Goal: Task Accomplishment & Management: Complete application form

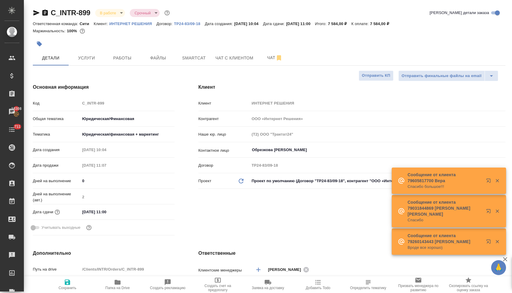
select select "RU"
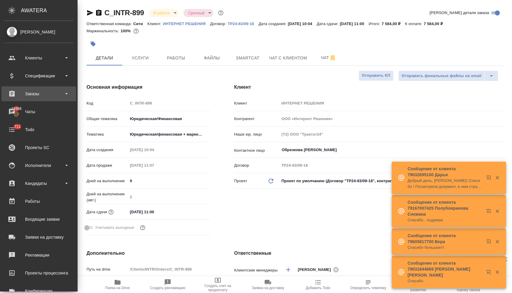
click at [31, 94] on div "Заказы" at bounding box center [38, 93] width 69 height 9
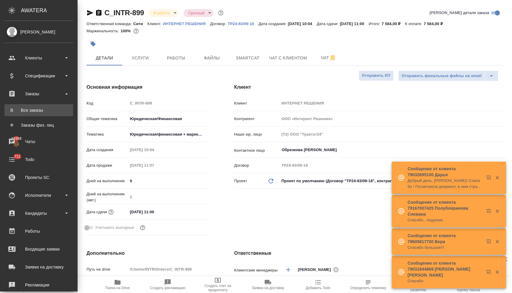
click at [33, 109] on div "Все заказы" at bounding box center [38, 110] width 63 height 6
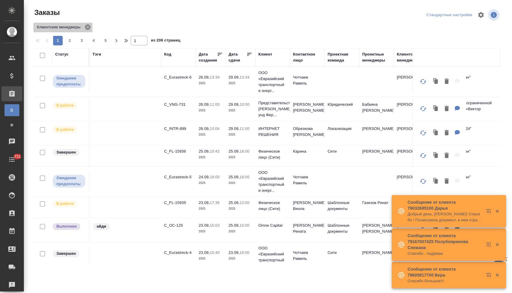
click at [89, 27] on icon at bounding box center [87, 27] width 7 height 7
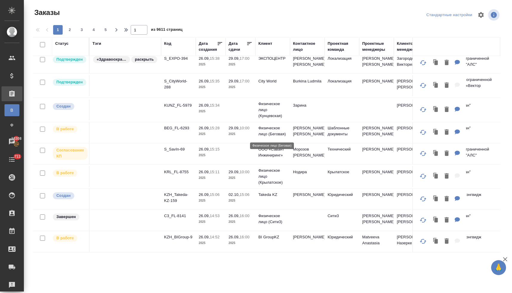
scroll to position [428, 0]
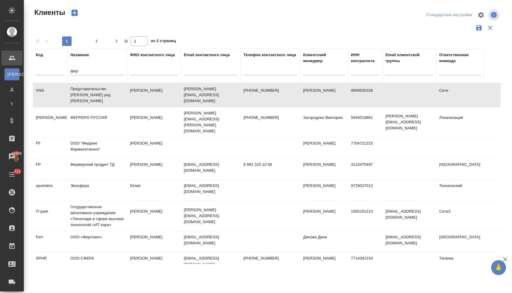
select select "RU"
drag, startPoint x: 84, startPoint y: 71, endPoint x: 69, endPoint y: 69, distance: 16.0
click at [70, 68] on input "фер" at bounding box center [97, 71] width 54 height 7
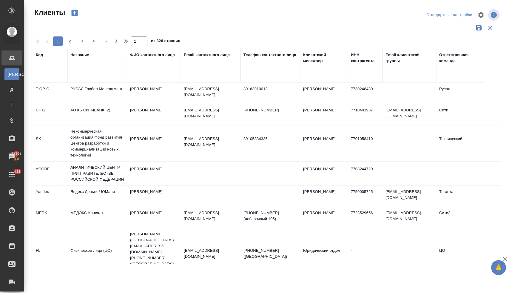
click at [57, 71] on input "text" at bounding box center [50, 71] width 29 height 7
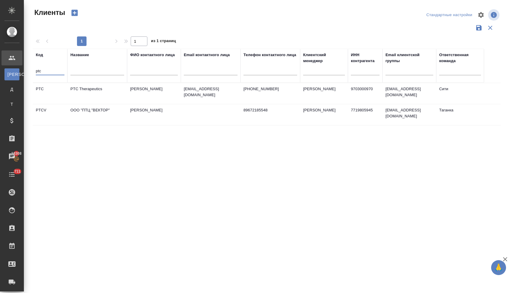
type input "ptc"
click at [88, 89] on td "PTC Therapeutics" at bounding box center [97, 93] width 60 height 21
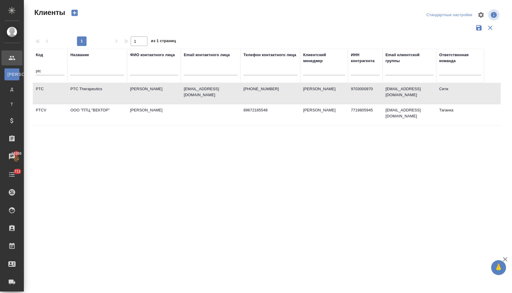
click at [88, 89] on td "PTC Therapeutics" at bounding box center [97, 93] width 60 height 21
click at [35, 72] on th "Код ptc" at bounding box center [50, 66] width 35 height 34
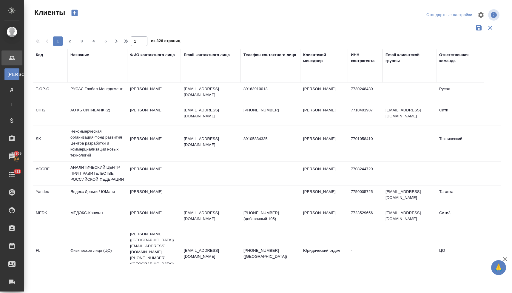
click at [79, 72] on input "text" at bounding box center [97, 71] width 54 height 7
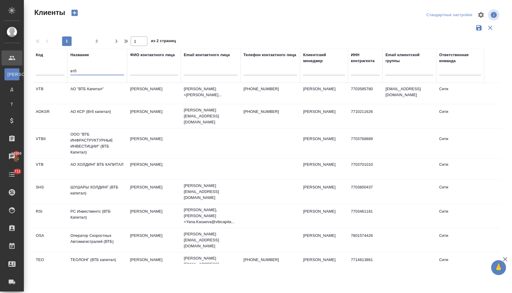
type input "втб"
click at [91, 90] on td "АО "ВТБ Капитал"" at bounding box center [97, 93] width 60 height 21
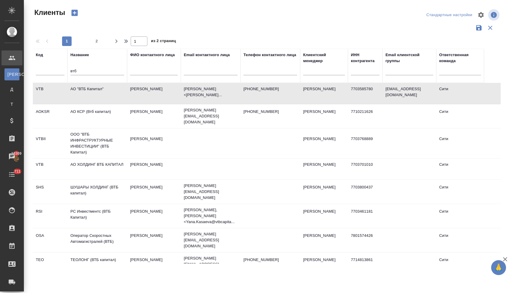
click at [91, 90] on td "АО "ВТБ Капитал"" at bounding box center [97, 93] width 60 height 21
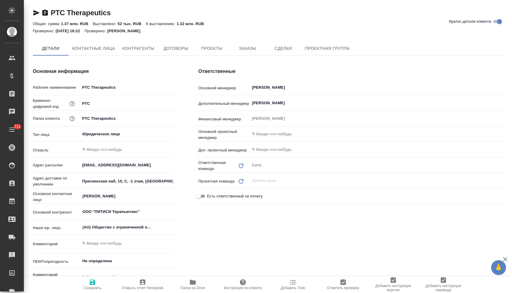
type textarea "x"
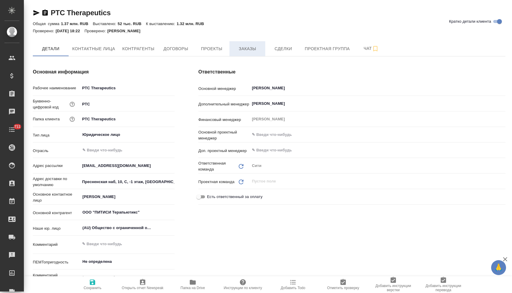
type textarea "x"
click at [247, 46] on span "Заказы" at bounding box center [247, 48] width 29 height 7
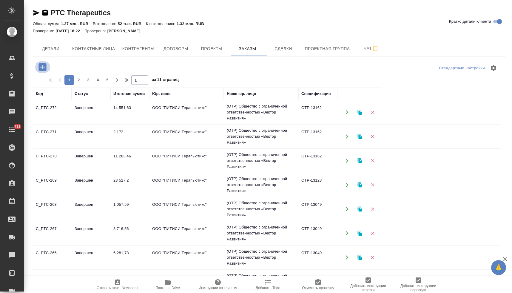
click at [46, 66] on icon "button" at bounding box center [43, 67] width 8 height 8
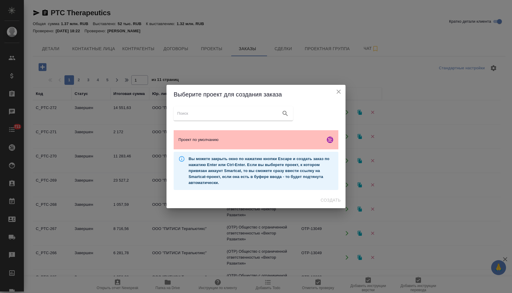
click at [207, 139] on span "Проект по умолчанию" at bounding box center [251, 140] width 144 height 6
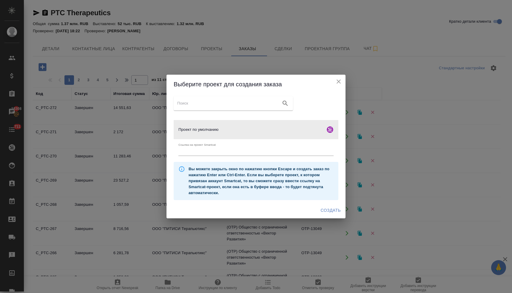
click at [323, 210] on span "Создать" at bounding box center [331, 210] width 20 height 7
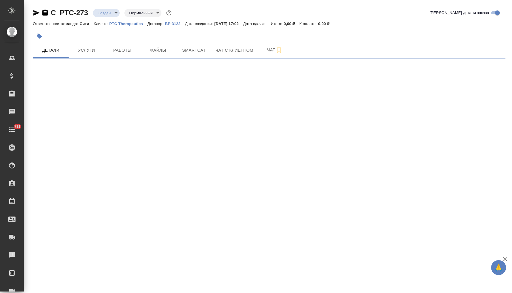
select select "RU"
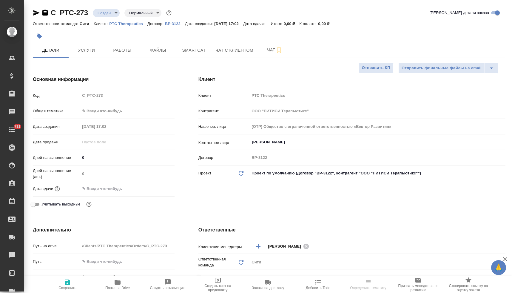
type textarea "x"
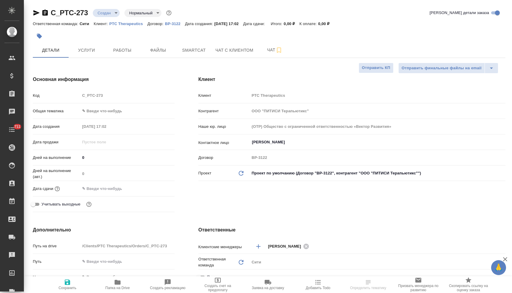
type textarea "x"
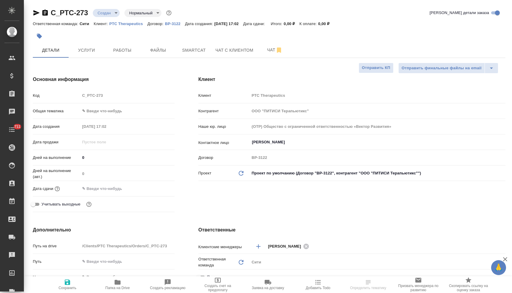
type textarea "x"
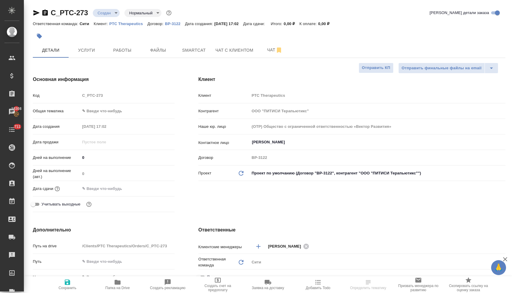
click at [123, 284] on span "Папка на Drive" at bounding box center [117, 284] width 43 height 11
type textarea "x"
select select "RU"
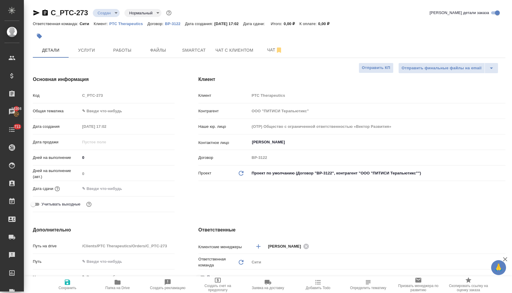
type textarea "x"
click at [107, 189] on input "text" at bounding box center [106, 188] width 52 height 9
click at [154, 187] on icon "button" at bounding box center [157, 188] width 7 height 7
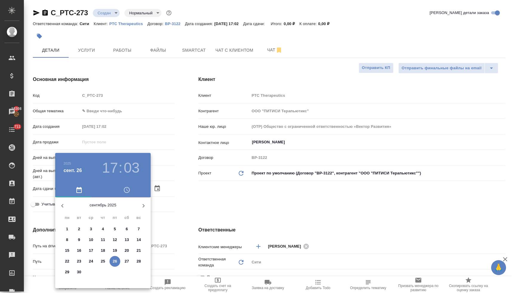
click at [128, 190] on icon "button" at bounding box center [126, 189] width 7 height 7
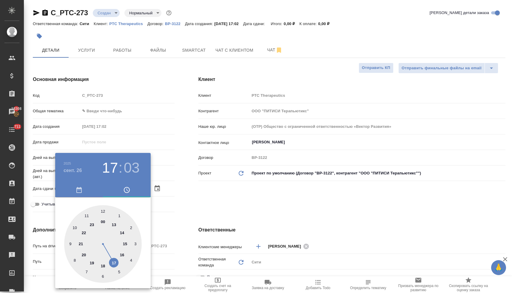
click at [115, 262] on div at bounding box center [103, 244] width 78 height 78
type input "26.09.2025 17:03"
type textarea "x"
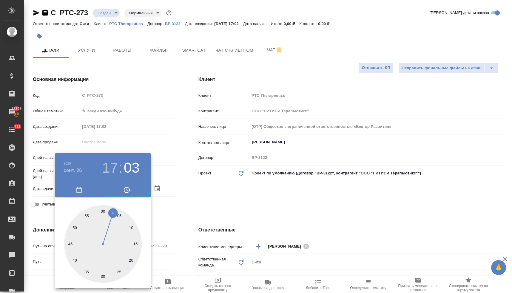
click at [136, 244] on div at bounding box center [103, 244] width 78 height 78
type input "26.09.2025 17:15"
type textarea "x"
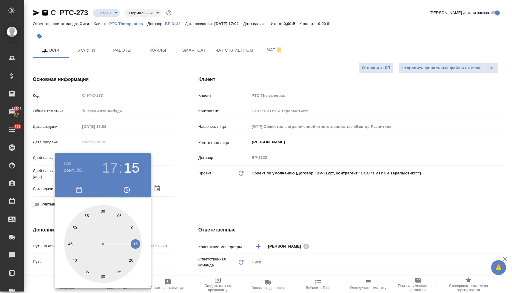
click at [209, 202] on div at bounding box center [256, 146] width 512 height 293
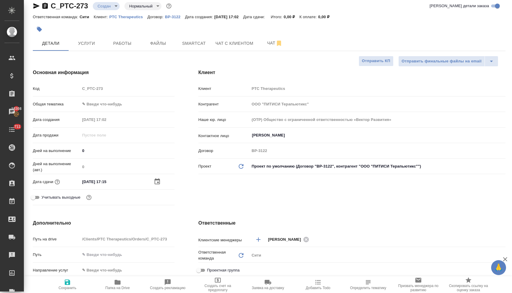
scroll to position [145, 0]
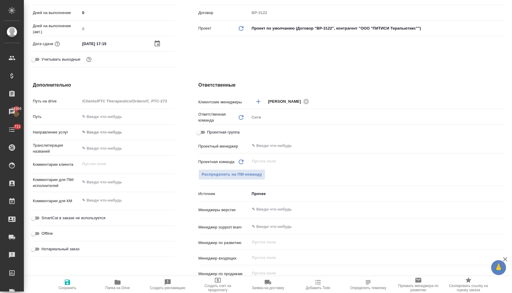
type textarea "x"
click at [129, 181] on textarea at bounding box center [127, 182] width 94 height 10
type textarea "x"
type textarea "c"
type textarea "x"
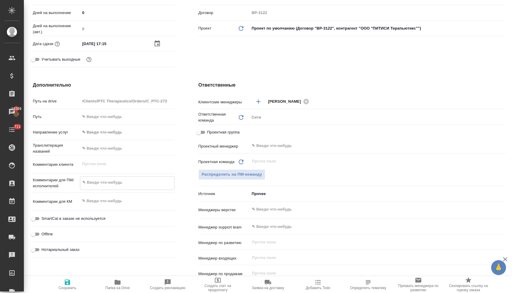
type textarea "x"
type textarea "cl"
type textarea "x"
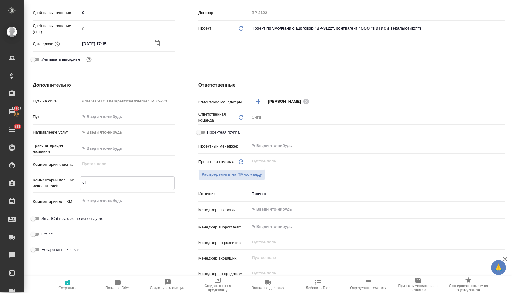
type textarea "x"
type textarea "clt"
type textarea "x"
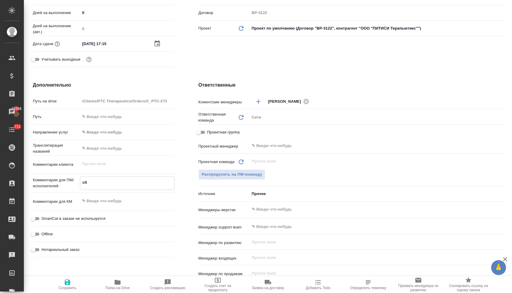
type textarea "cltk"
type textarea "x"
type textarea "cltkf"
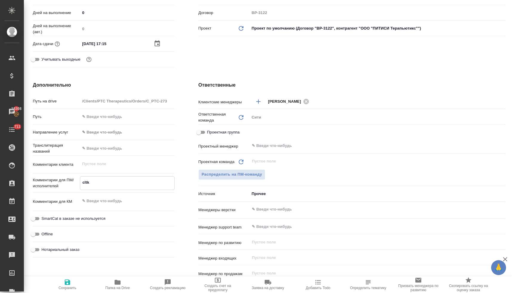
type textarea "x"
type textarea "cltkfq"
type textarea "x"
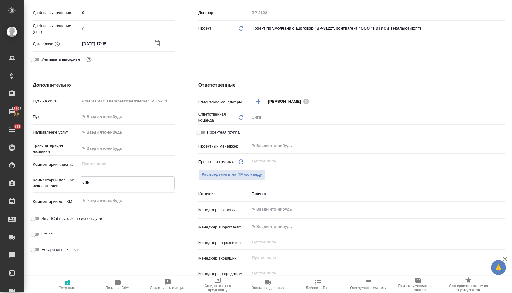
type textarea "x"
type textarea "cltkfqn"
type textarea "x"
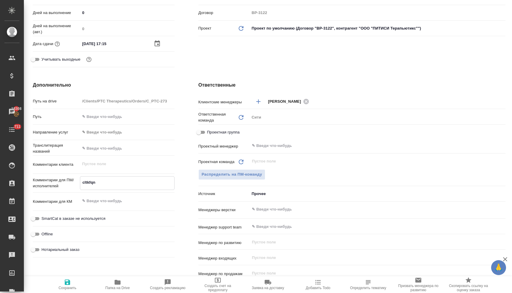
type textarea "x"
type textarea "cltkfqnt"
type textarea "x"
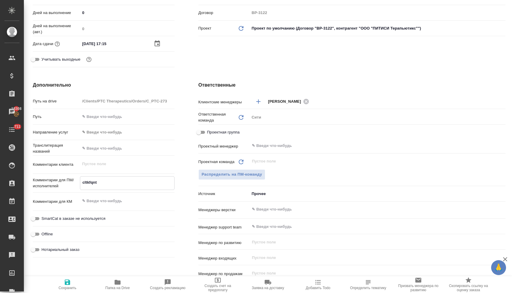
type textarea "cltkfqnt"
type textarea "x"
type textarea "cltkfqnt"
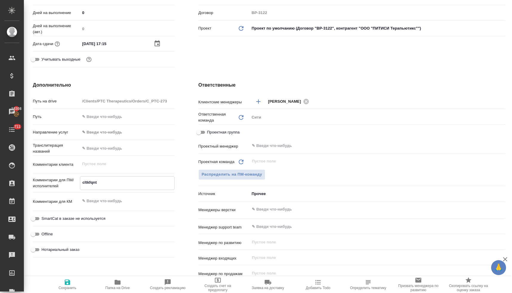
type textarea "x"
type textarea "cltkfqn"
type textarea "x"
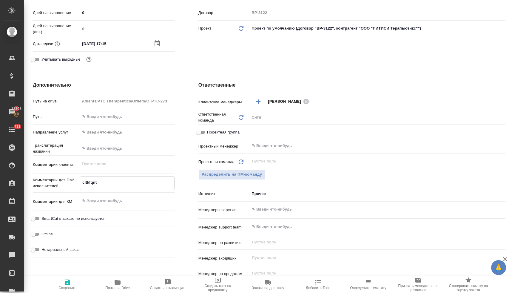
type textarea "x"
type textarea "cltkfq"
type textarea "x"
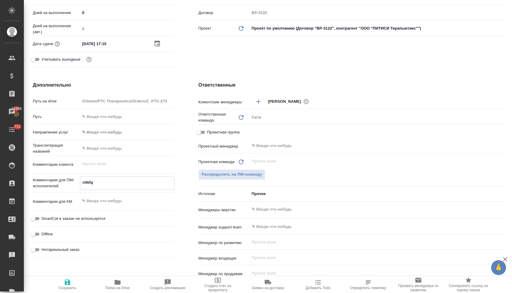
type textarea "x"
type textarea "cltkf"
type textarea "x"
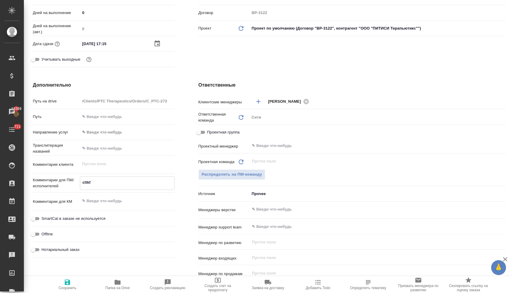
type textarea "cltk"
type textarea "x"
type textarea "clt"
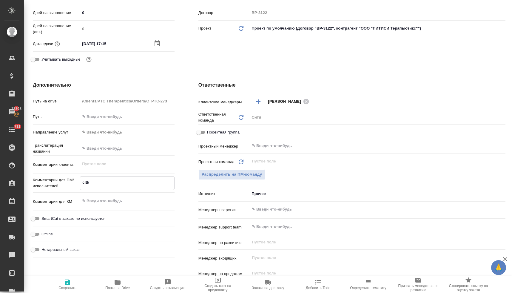
type textarea "x"
type textarea "cl"
type textarea "x"
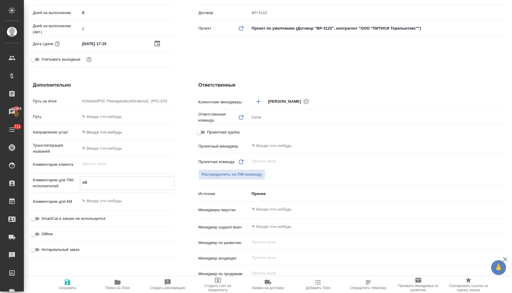
type textarea "x"
type textarea "c"
type textarea "x"
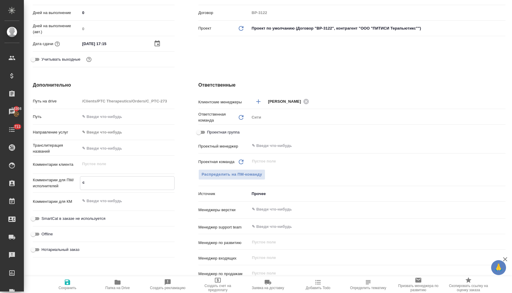
type textarea "x"
type textarea "п"
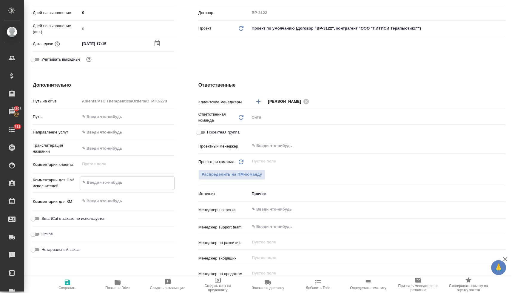
type textarea "x"
type textarea "по"
type textarea "x"
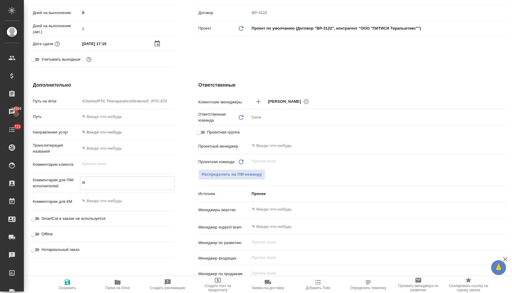
type textarea "x"
type textarea "пос"
type textarea "x"
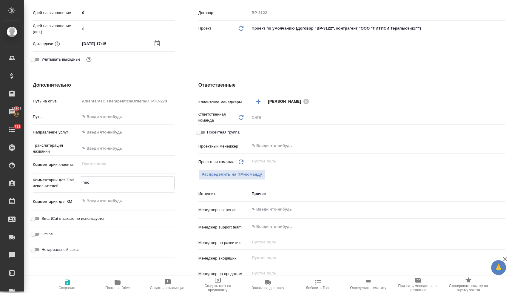
type textarea "x"
type textarea "посч"
type textarea "x"
type textarea "посчи"
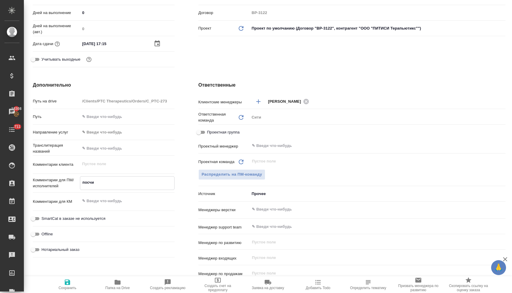
type textarea "x"
type textarea "посчит"
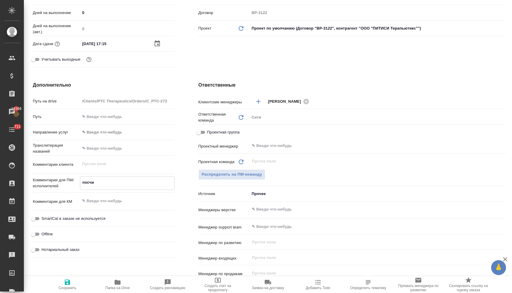
type textarea "x"
type textarea "посчита"
type textarea "x"
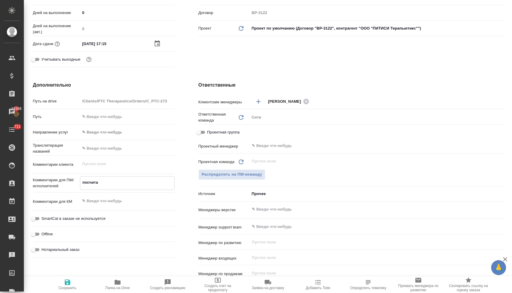
type textarea "x"
type textarea "посчитай"
type textarea "x"
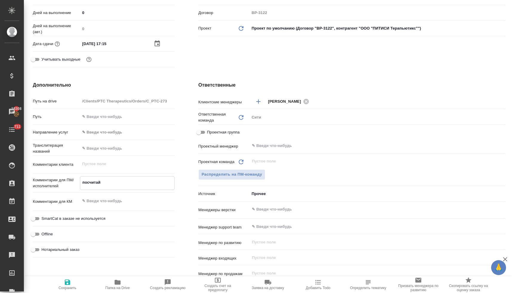
type textarea "x"
type textarea "посчитайт"
type textarea "x"
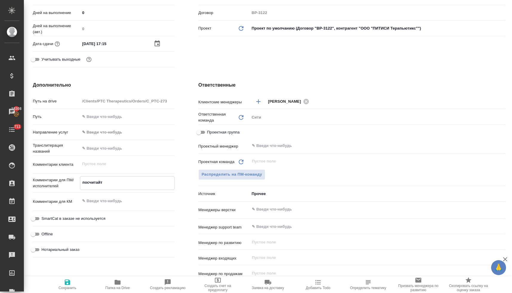
type textarea "посчитайте"
type textarea "x"
type textarea "посчитайте"
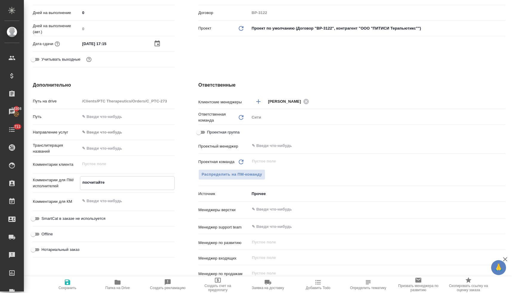
type textarea "x"
type textarea "посчитайте т"
type textarea "x"
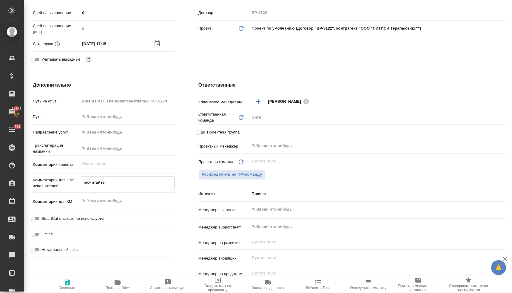
type textarea "x"
type textarea "посчитайте ти"
type textarea "x"
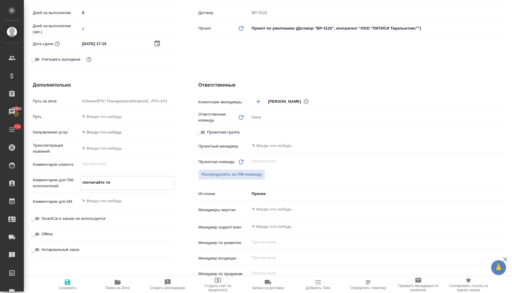
type textarea "x"
type textarea "посчитайте тик"
type textarea "x"
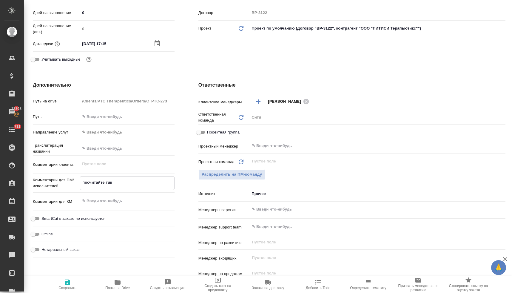
type textarea "посчитайте тике"
type textarea "x"
type textarea "посчитайте тикет"
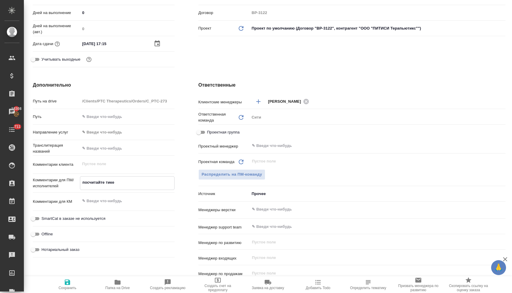
type textarea "x"
type textarea "посчитайте тикет,"
type textarea "x"
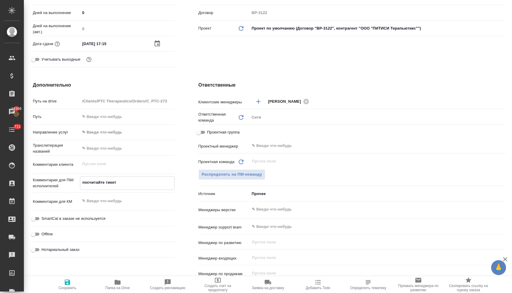
type textarea "x"
type textarea "посчитайте тикет,"
type textarea "x"
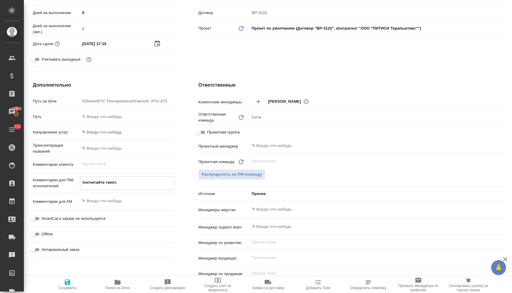
type textarea "x"
type textarea "посчитайте тикет, п"
type textarea "x"
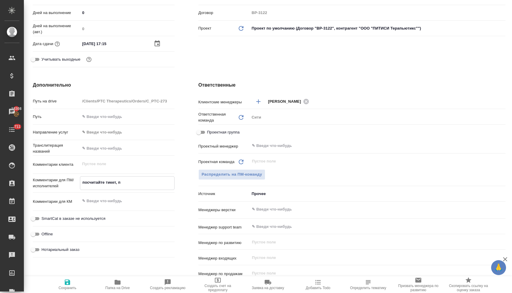
type textarea "посчитайте тикет, пл"
type textarea "x"
type textarea "посчитайте тикет, пли"
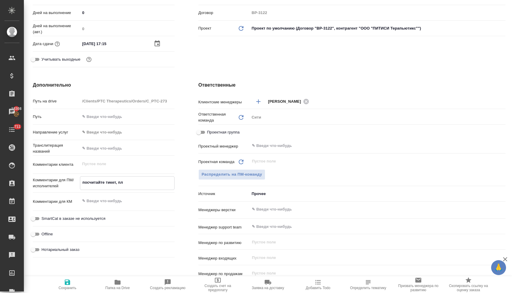
type textarea "x"
type textarea "посчитайте тикет, плиз"
type textarea "x"
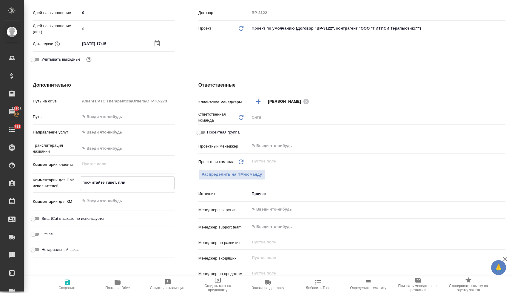
type textarea "x"
type textarea "посчитайте тикет, плиз"
type textarea "x"
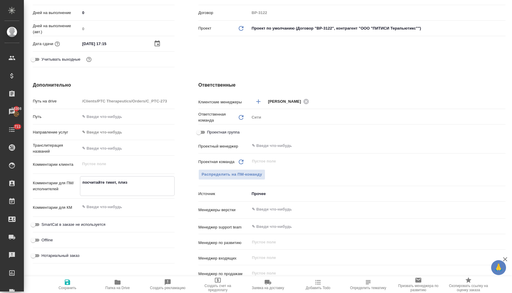
type textarea "x"
type textarea "посчитайте тикет, плиз"
type textarea "x"
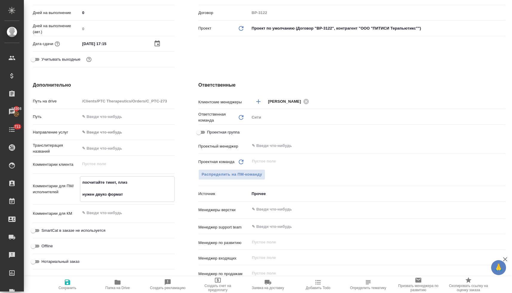
click at [265, 211] on input "text" at bounding box center [367, 209] width 233 height 7
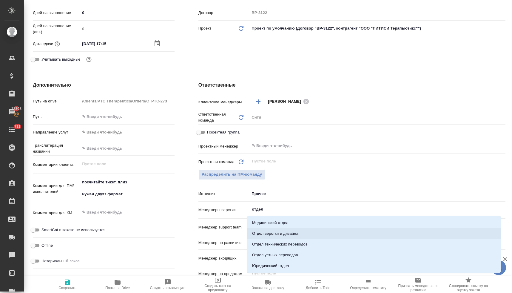
click at [274, 233] on li "Отдел верстки и дизайна" at bounding box center [373, 233] width 253 height 11
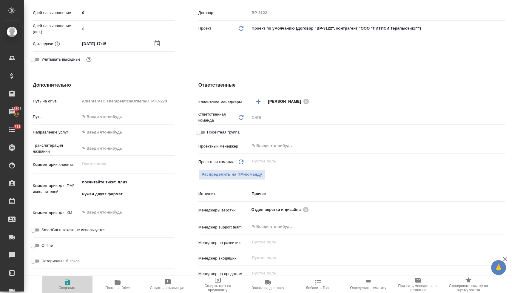
click at [67, 281] on icon "button" at bounding box center [67, 281] width 5 height 5
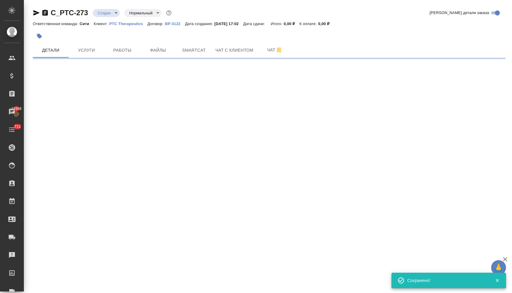
scroll to position [0, 0]
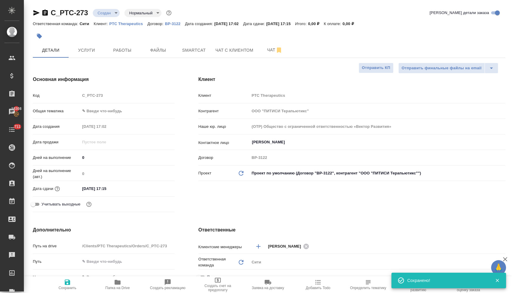
click at [102, 11] on body "🙏 .cls-1 fill:#fff; AWATERA Lyamina Nadezhda Клиенты Спецификации Заказы 18308 …" at bounding box center [256, 146] width 512 height 293
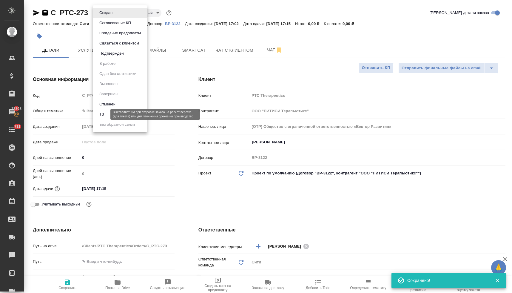
click at [106, 116] on button "ТЗ" at bounding box center [102, 114] width 8 height 7
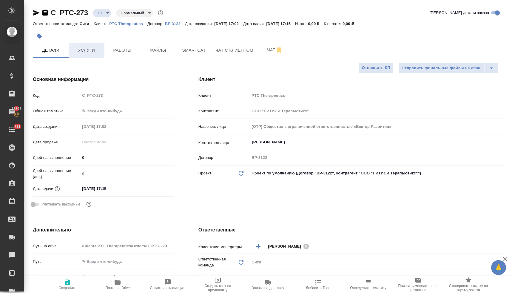
click at [91, 48] on span "Услуги" at bounding box center [86, 50] width 29 height 7
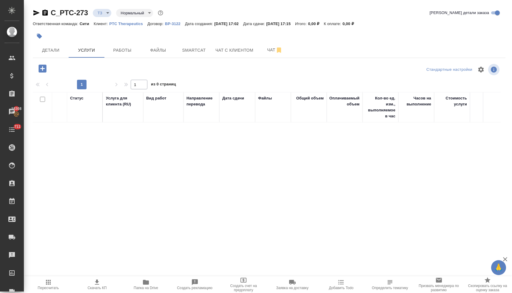
click at [40, 69] on icon "button" at bounding box center [43, 68] width 8 height 8
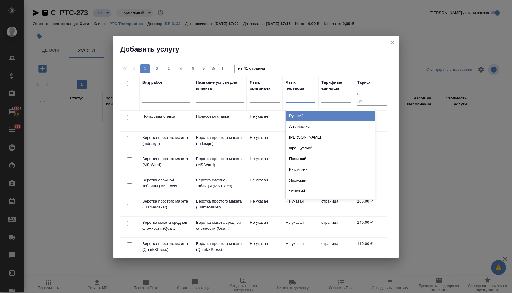
click at [293, 97] on div at bounding box center [301, 96] width 30 height 9
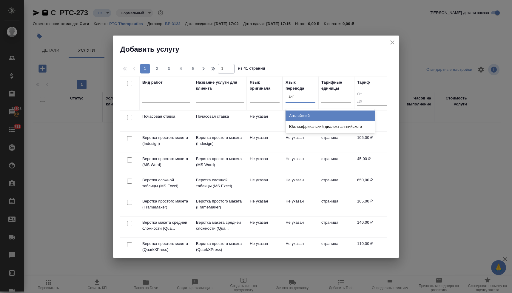
click at [296, 115] on div "Английский" at bounding box center [331, 115] width 90 height 11
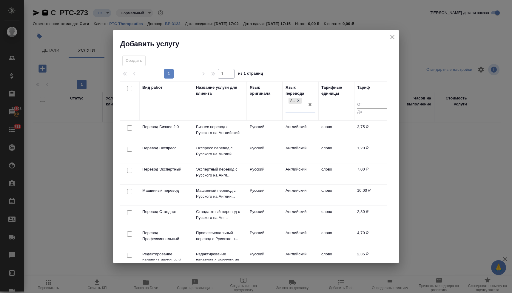
click at [129, 213] on input "checkbox" at bounding box center [129, 212] width 5 height 5
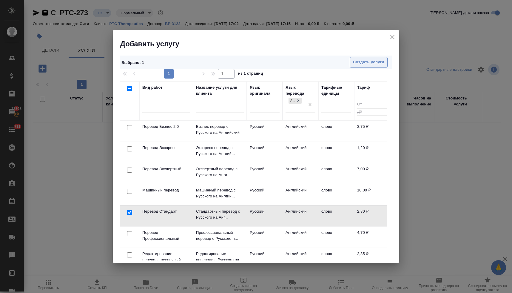
click at [355, 63] on span "Создать услуги" at bounding box center [368, 62] width 31 height 7
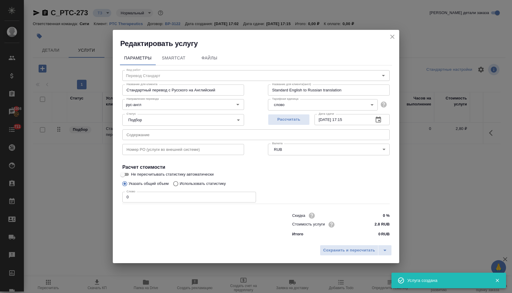
click at [157, 134] on input "text" at bounding box center [255, 134] width 267 height 11
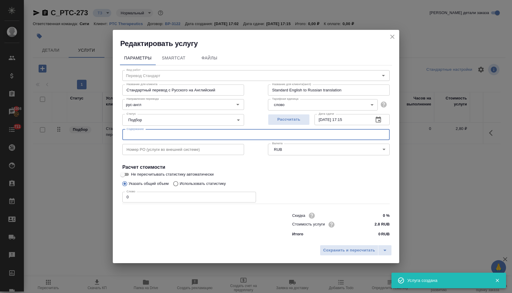
paste input "ДОГОВОР Выручай"
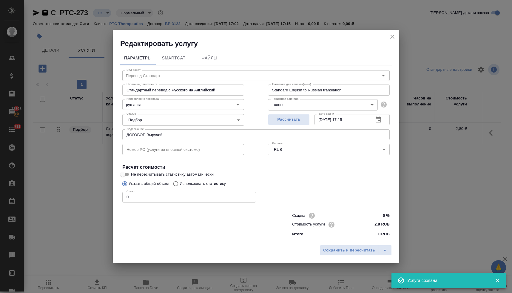
click at [183, 182] on p "Использовать статистику" at bounding box center [203, 184] width 46 height 6
click at [180, 182] on input "Использовать статистику" at bounding box center [175, 183] width 10 height 11
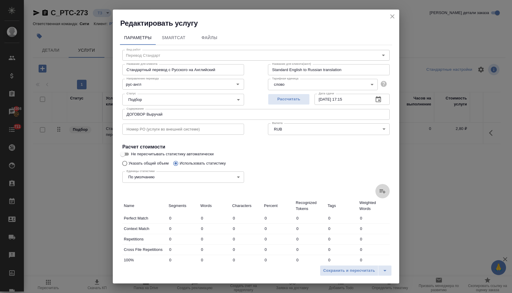
click at [379, 190] on icon at bounding box center [382, 190] width 7 height 7
click at [0, 0] on input "file" at bounding box center [0, 0] width 0 height 0
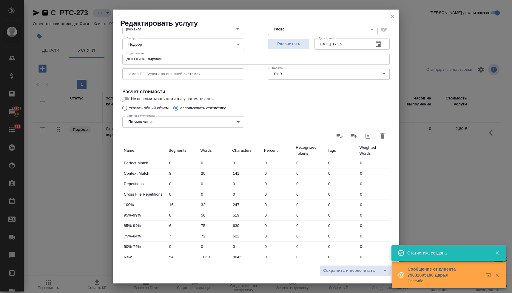
scroll to position [114, 0]
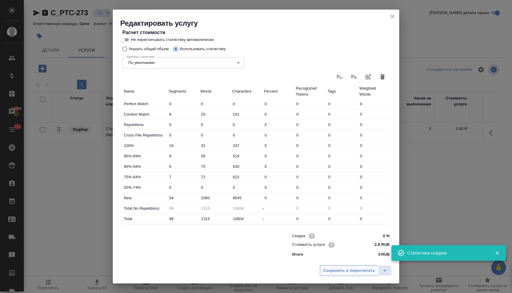
click at [351, 270] on span "Сохранить и пересчитать" at bounding box center [349, 270] width 52 height 7
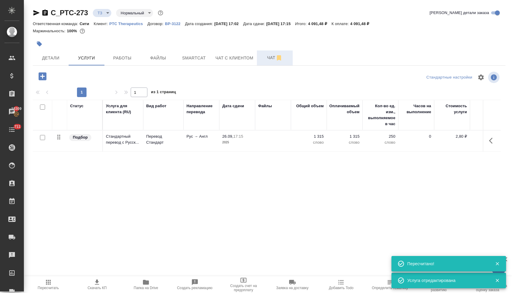
click at [270, 57] on span "Чат" at bounding box center [275, 57] width 29 height 7
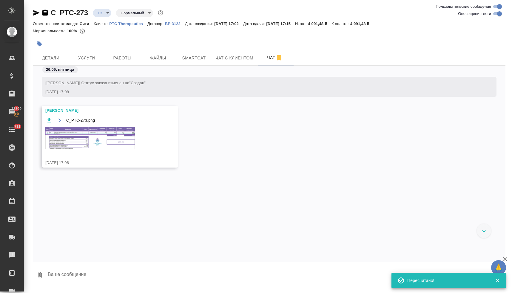
click at [103, 138] on img at bounding box center [90, 138] width 90 height 22
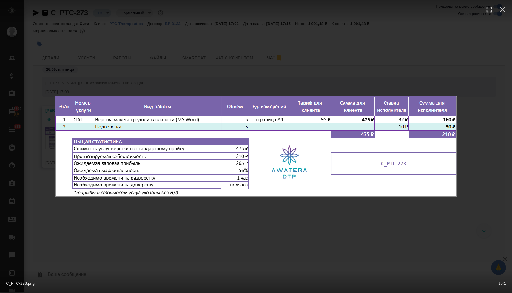
click at [221, 221] on div "C_PTC-273.png 1 of 1" at bounding box center [256, 146] width 512 height 293
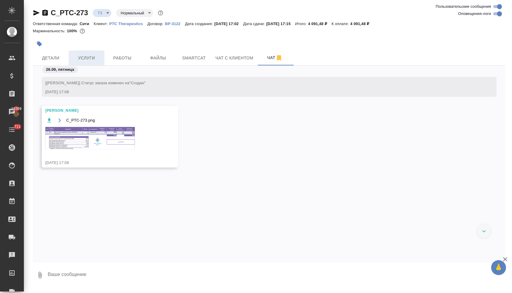
click at [91, 61] on span "Услуги" at bounding box center [86, 57] width 29 height 7
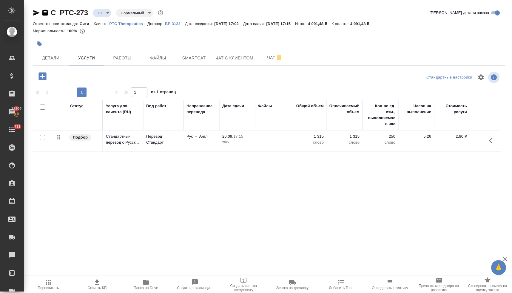
click at [42, 75] on icon "button" at bounding box center [43, 76] width 8 height 8
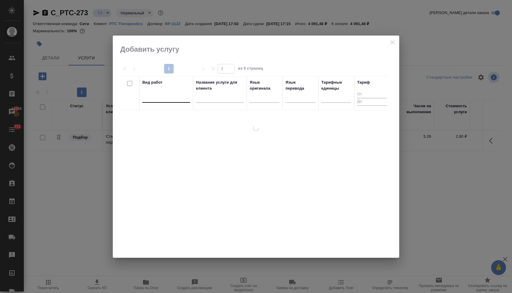
click at [178, 98] on div at bounding box center [166, 96] width 48 height 9
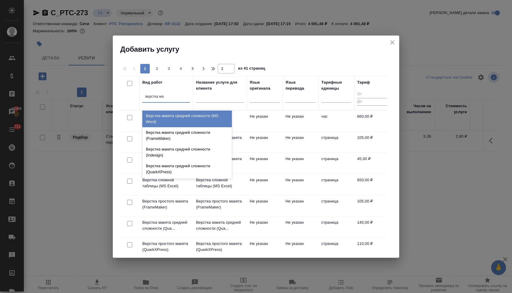
click at [190, 122] on div "Верстка макета средней сложности (MS Word)" at bounding box center [187, 118] width 90 height 17
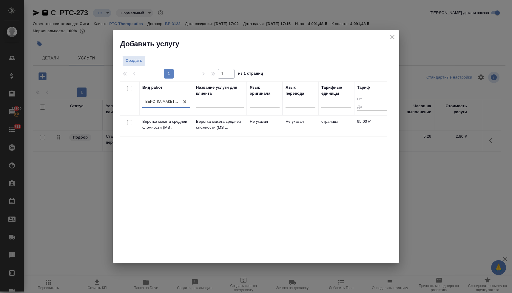
click at [132, 124] on div at bounding box center [129, 123] width 13 height 8
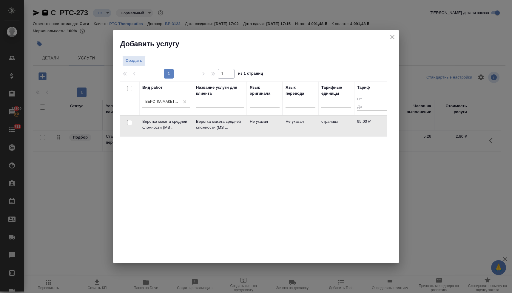
click at [130, 122] on input "checkbox" at bounding box center [129, 122] width 5 height 5
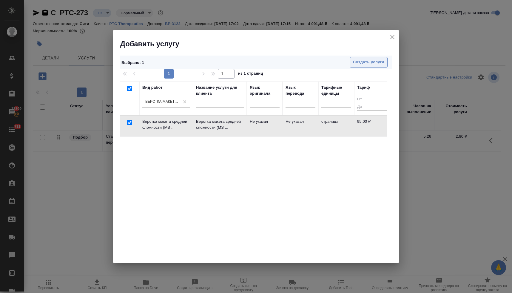
click at [359, 62] on span "Создать услуги" at bounding box center [368, 62] width 31 height 7
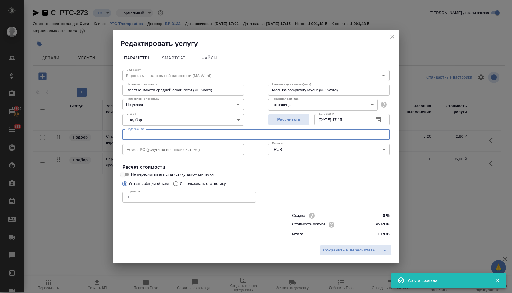
click at [165, 136] on input "text" at bounding box center [255, 134] width 267 height 11
paste input "yulia.ustinova@startcm.ru"
drag, startPoint x: 179, startPoint y: 134, endPoint x: 102, endPoint y: 132, distance: 77.4
click at [102, 132] on div "Редактировать услугу Параметры SmartCat Файлы Вид работ Верстка макета средней …" at bounding box center [256, 146] width 512 height 293
paste input "ДОГОВОР Выручай"
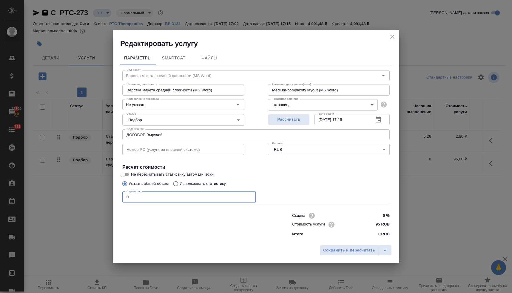
drag, startPoint x: 134, startPoint y: 196, endPoint x: 115, endPoint y: 195, distance: 19.4
click at [116, 195] on div "Параметры SmartCat Файлы Вид работ Верстка макета средней сложности (MS Word) В…" at bounding box center [256, 144] width 287 height 193
click at [335, 251] on span "Сохранить и пересчитать" at bounding box center [349, 250] width 52 height 7
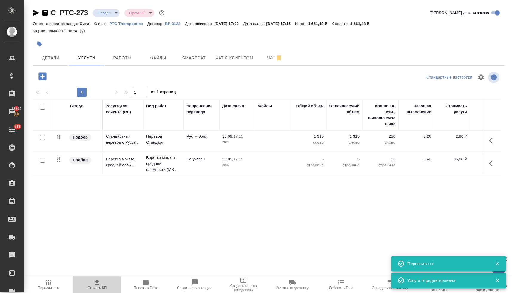
drag, startPoint x: 100, startPoint y: 285, endPoint x: 116, endPoint y: 263, distance: 27.7
click at [100, 285] on icon "button" at bounding box center [96, 282] width 7 height 7
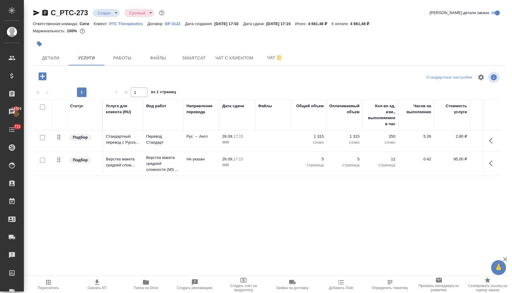
scroll to position [0, 95]
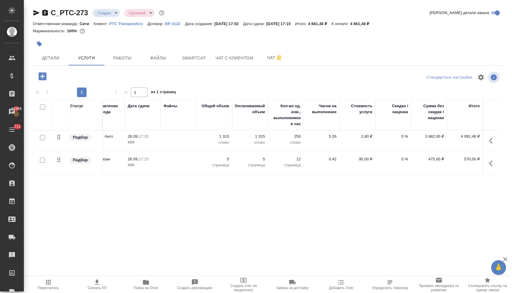
click at [404, 137] on p "0 %" at bounding box center [394, 136] width 30 height 6
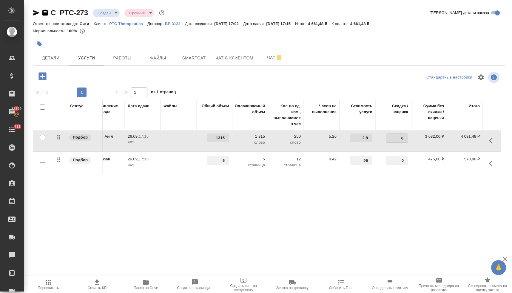
click at [399, 138] on input "0" at bounding box center [397, 138] width 22 height 9
click at [379, 205] on div "Статус Услуга для клиента (RU) Вид работ Направление перевода Дата сдачи Файлы …" at bounding box center [267, 164] width 468 height 128
click at [97, 76] on span "Сохранить и пересчитать" at bounding box center [85, 75] width 52 height 7
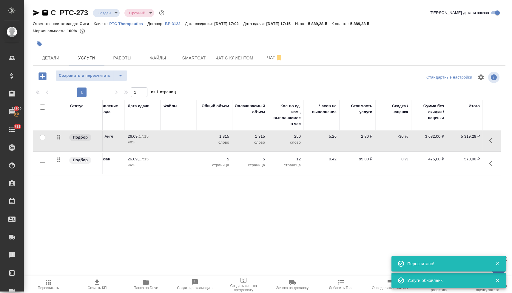
click at [100, 288] on span "Скачать КП" at bounding box center [96, 288] width 19 height 4
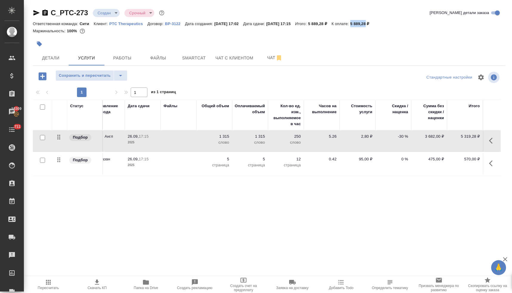
drag, startPoint x: 371, startPoint y: 24, endPoint x: 386, endPoint y: 24, distance: 14.6
click at [374, 24] on p "5 889,28 ₽" at bounding box center [362, 23] width 24 height 4
copy p "5 889,28"
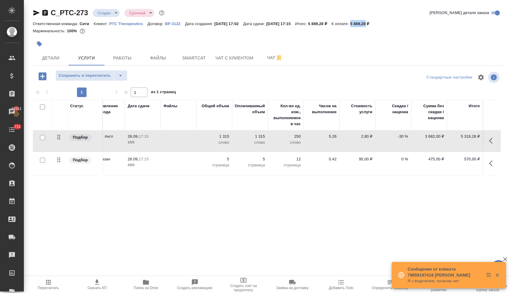
click at [401, 138] on p "-30 %" at bounding box center [394, 136] width 30 height 6
drag, startPoint x: 392, startPoint y: 138, endPoint x: 418, endPoint y: 138, distance: 26.0
click at [418, 138] on tr "Подбор Стандартный перевод с Русск... Перевод Стандарт Рус → Англ 26.09, 17:15 …" at bounding box center [219, 140] width 563 height 21
click at [373, 205] on div "Статус Услуга для клиента (RU) Вид работ Направление перевода Дата сдачи Файлы …" at bounding box center [267, 164] width 468 height 128
click at [97, 77] on span "Сохранить и пересчитать" at bounding box center [85, 75] width 52 height 7
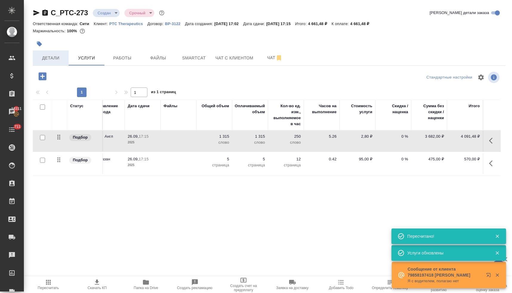
click at [47, 57] on span "Детали" at bounding box center [50, 57] width 29 height 7
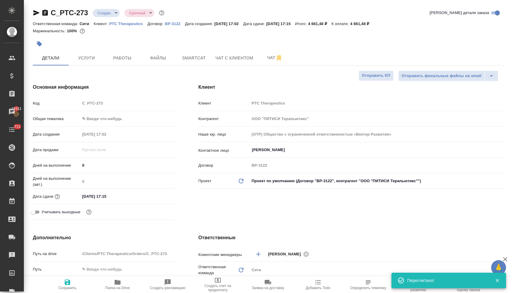
click at [125, 120] on body "🙏 .cls-1 fill:#fff; AWATERA Lyamina Nadezhda Клиенты Спецификации Заказы 18311 …" at bounding box center [256, 146] width 512 height 293
click at [122, 179] on li "Юридическая/Финансовая" at bounding box center [126, 176] width 93 height 10
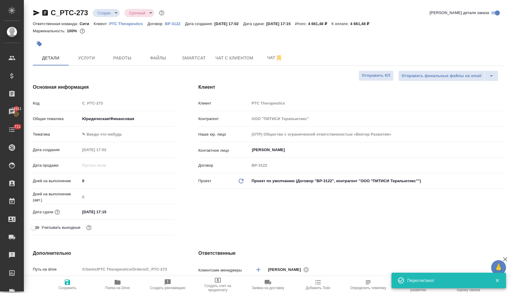
click at [104, 136] on body "🙏 .cls-1 fill:#fff; AWATERA Lyamina Nadezhda Клиенты Спецификации Заказы 18311 …" at bounding box center [256, 146] width 512 height 293
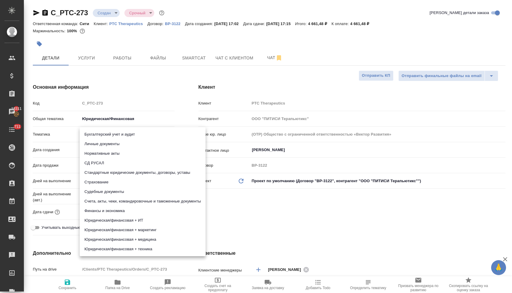
click at [118, 173] on li "Стандартные юридические документы, договоры, уставы" at bounding box center [143, 173] width 126 height 10
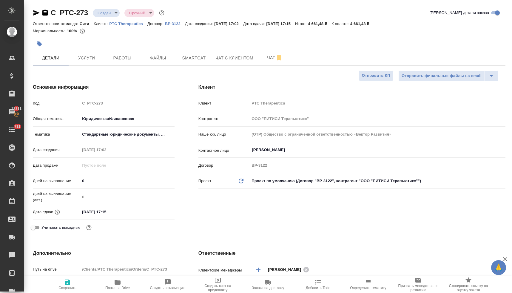
scroll to position [192, 0]
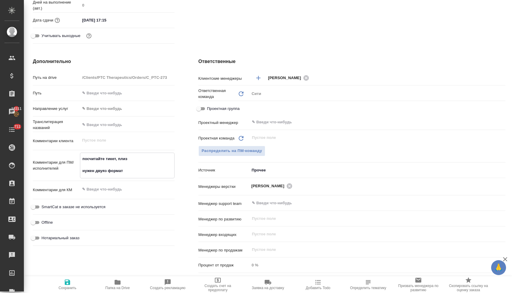
drag, startPoint x: 81, startPoint y: 173, endPoint x: 77, endPoint y: 155, distance: 18.0
click at [77, 155] on div "Комментарии для ПМ/исполнителей посчитайте тикет, плиз нужен двуяз формат x" at bounding box center [104, 166] width 142 height 26
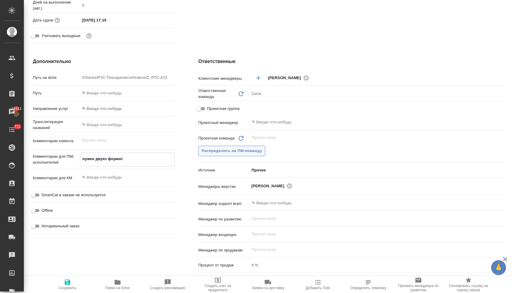
click at [245, 155] on button "Распределить на ПМ-команду" at bounding box center [232, 151] width 67 height 10
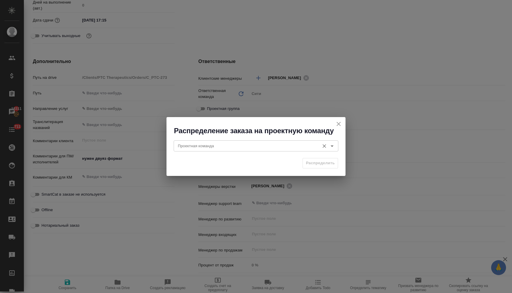
click at [230, 145] on input "Проектная команда" at bounding box center [246, 145] width 141 height 7
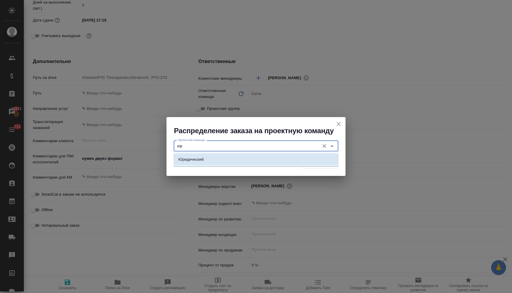
click at [228, 155] on li "Юридический" at bounding box center [256, 159] width 165 height 11
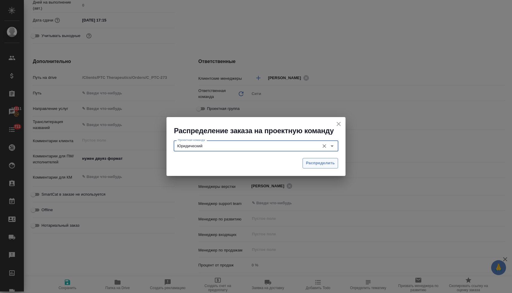
click at [313, 166] on span "Распределить" at bounding box center [320, 163] width 29 height 7
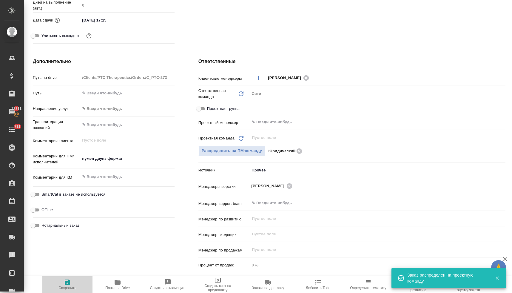
click at [71, 285] on span "Сохранить" at bounding box center [67, 284] width 43 height 11
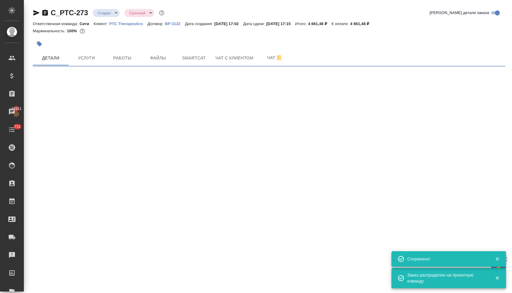
scroll to position [0, 0]
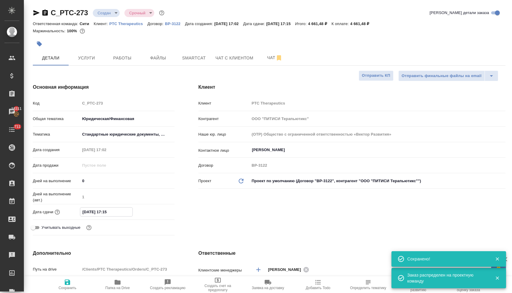
click at [122, 215] on input "26.09.2025 17:15" at bounding box center [106, 211] width 52 height 9
click at [154, 211] on icon "button" at bounding box center [157, 211] width 7 height 7
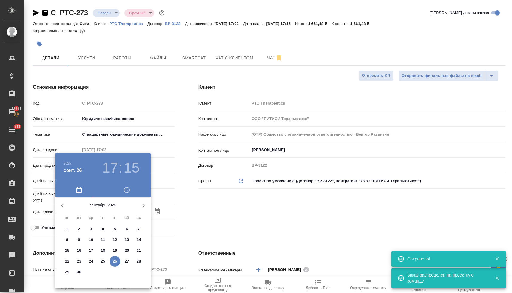
click at [65, 272] on p "29" at bounding box center [67, 272] width 4 height 6
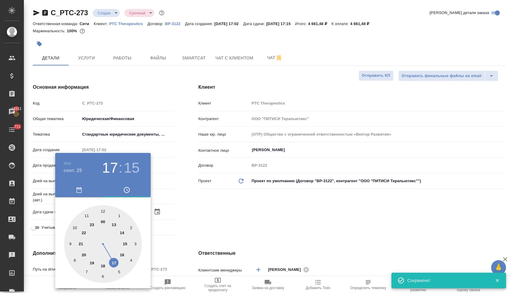
click at [114, 263] on div at bounding box center [103, 244] width 78 height 78
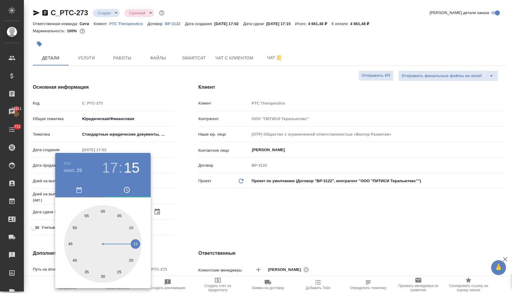
click at [103, 210] on div at bounding box center [103, 244] width 78 height 78
click at [226, 210] on div at bounding box center [256, 146] width 512 height 293
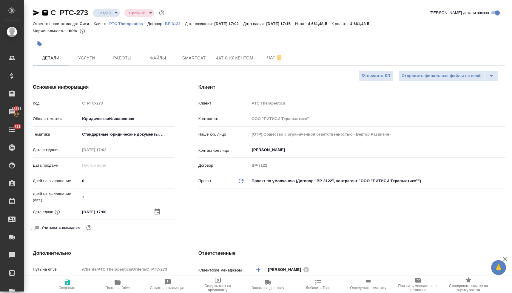
click at [67, 283] on icon "button" at bounding box center [67, 282] width 7 height 7
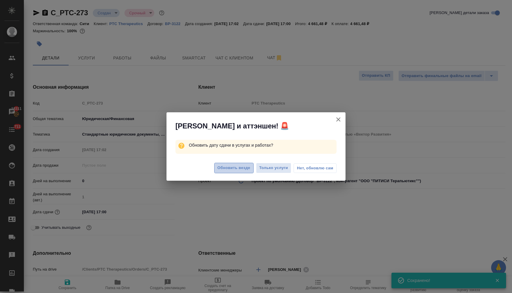
click at [231, 166] on span "Обновить везде" at bounding box center [234, 167] width 33 height 7
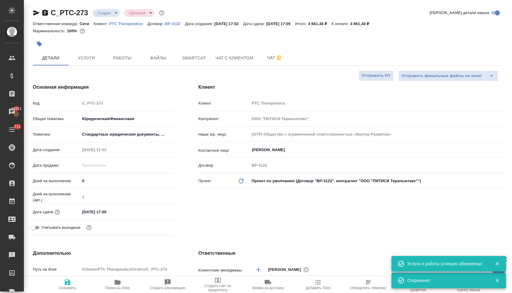
click at [105, 16] on body "🙏 .cls-1 fill:#fff; AWATERA Lyamina Nadezhda Клиенты Спецификации Заказы 18311 …" at bounding box center [256, 146] width 512 height 293
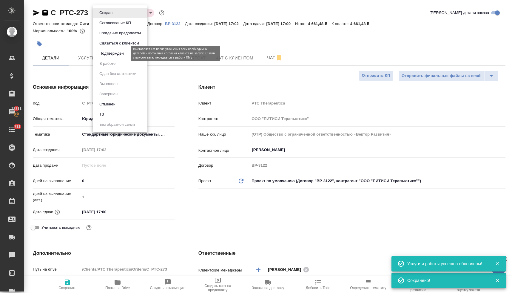
click at [109, 53] on button "Подтвержден" at bounding box center [112, 53] width 28 height 7
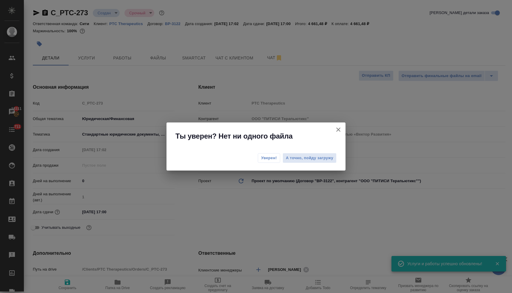
click at [268, 158] on span "Уверен!" at bounding box center [269, 158] width 16 height 6
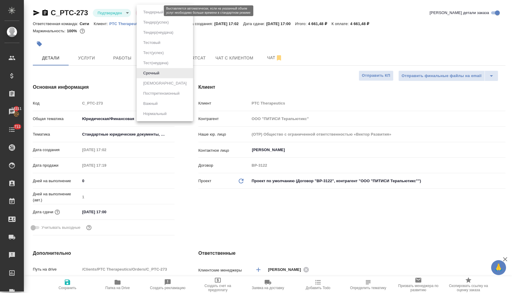
click at [145, 14] on body "🙏 .cls-1 fill:#fff; AWATERA Lyamina Nadezhda Клиенты Спецификации Заказы 18311 …" at bounding box center [256, 146] width 512 height 293
click at [254, 25] on div at bounding box center [256, 146] width 512 height 293
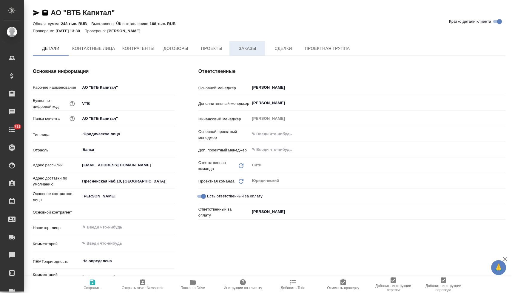
click at [253, 46] on span "Заказы" at bounding box center [247, 48] width 29 height 7
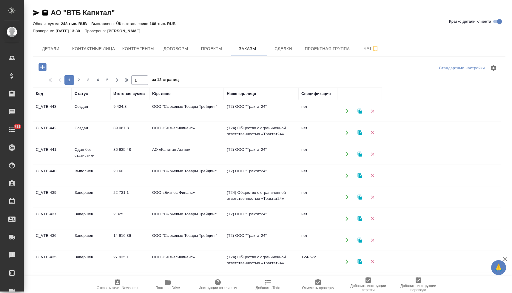
click at [182, 154] on td "АО «Капитал Актив»" at bounding box center [186, 154] width 75 height 21
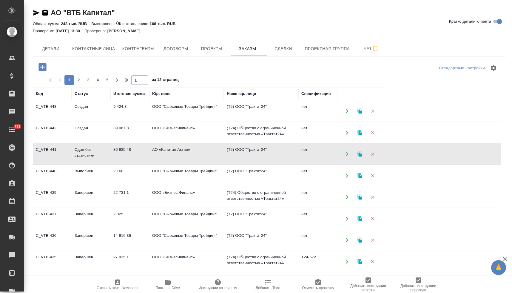
click at [182, 154] on td "АО «Капитал Актив»" at bounding box center [186, 154] width 75 height 21
click at [100, 43] on button "Контактные лица" at bounding box center [94, 48] width 50 height 15
select select "RU"
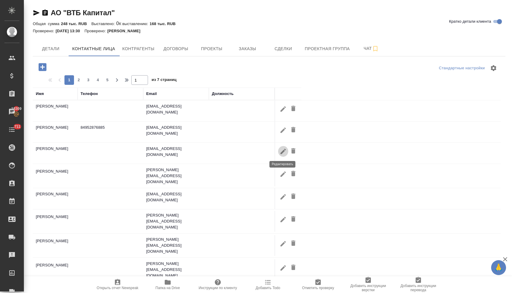
click at [283, 152] on icon "button" at bounding box center [283, 150] width 5 height 5
type input "Юлия"
type input "Устинова"
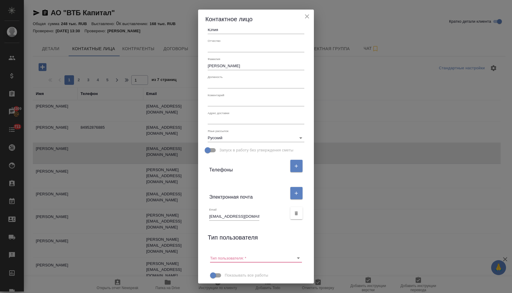
scroll to position [28, 0]
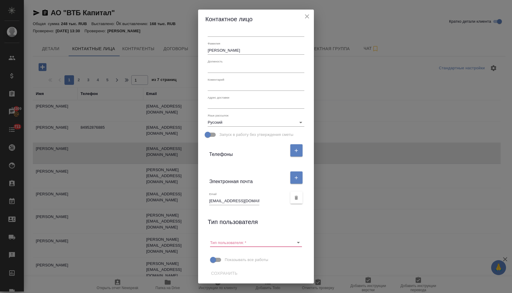
click at [228, 201] on input "yulia.ustinova@startcm.ru" at bounding box center [234, 201] width 50 height 8
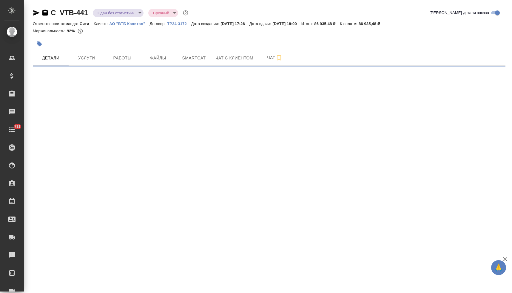
select select "RU"
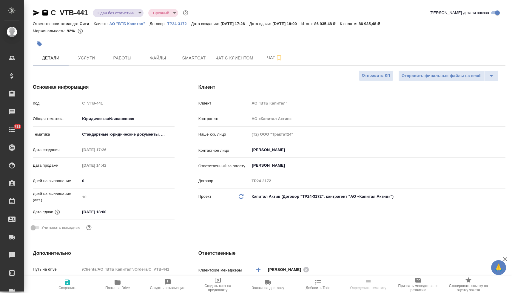
type textarea "x"
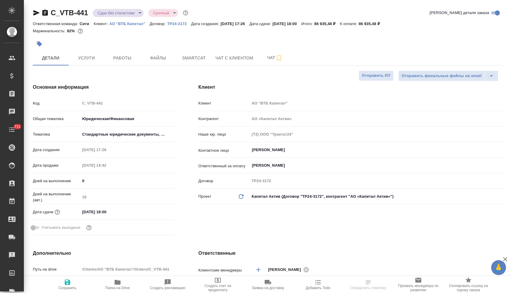
type textarea "x"
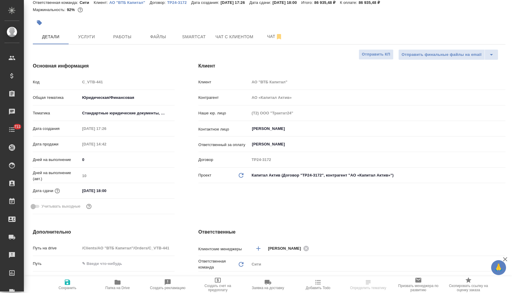
scroll to position [103, 0]
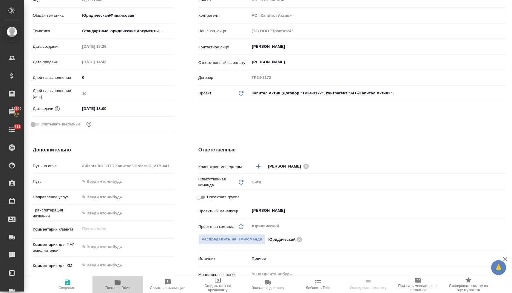
click at [115, 283] on icon "button" at bounding box center [118, 282] width 6 height 5
type textarea "x"
select select "RU"
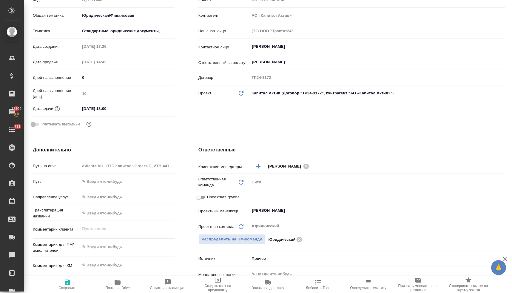
type textarea "x"
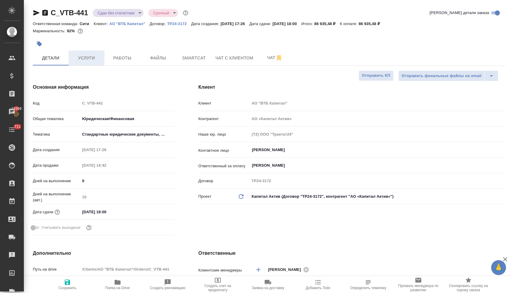
click at [80, 56] on span "Услуги" at bounding box center [86, 57] width 29 height 7
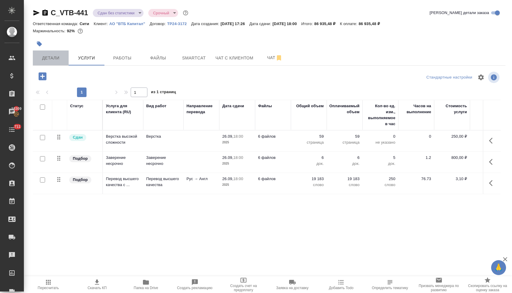
click at [58, 62] on button "Детали" at bounding box center [51, 57] width 36 height 15
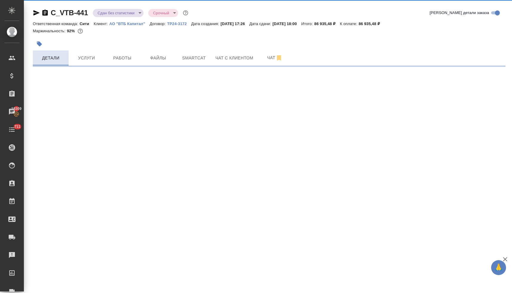
select select "RU"
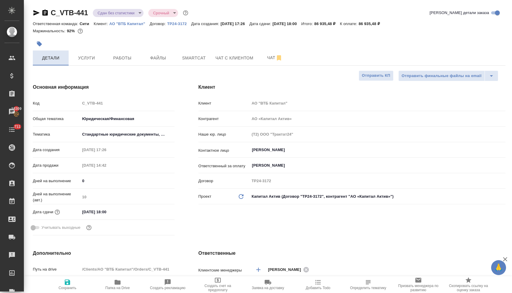
type textarea "x"
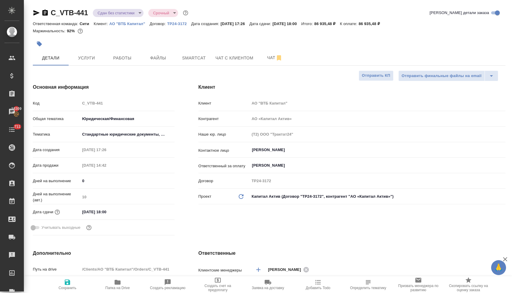
type textarea "x"
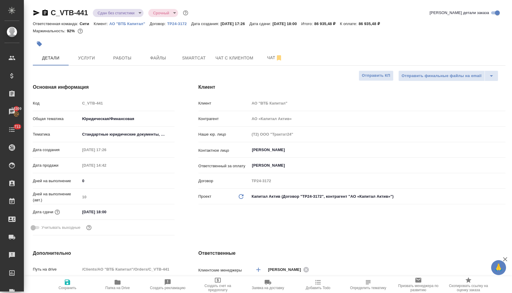
type textarea "x"
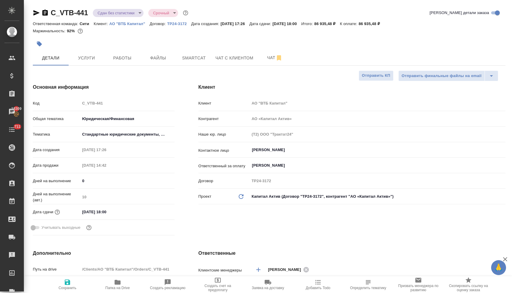
scroll to position [193, 0]
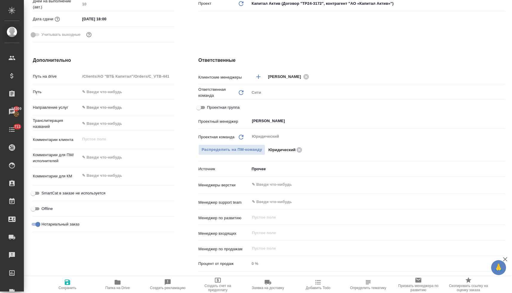
type textarea "x"
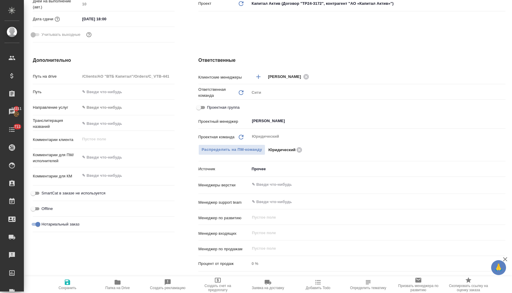
type textarea "x"
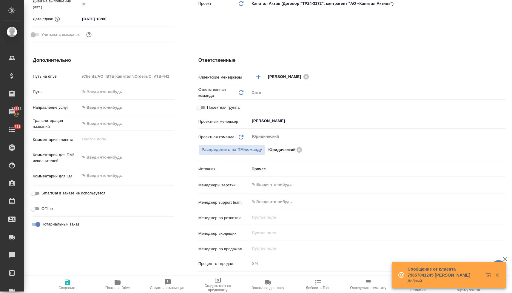
type textarea "x"
